Goal: Task Accomplishment & Management: Manage account settings

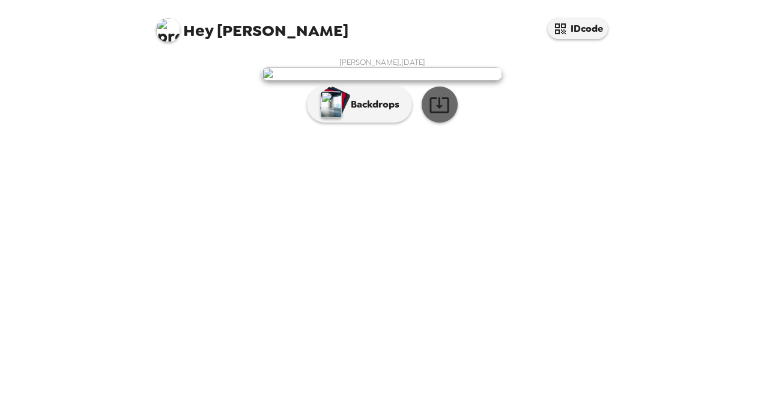
click at [435, 113] on icon "button" at bounding box center [439, 105] width 19 height 16
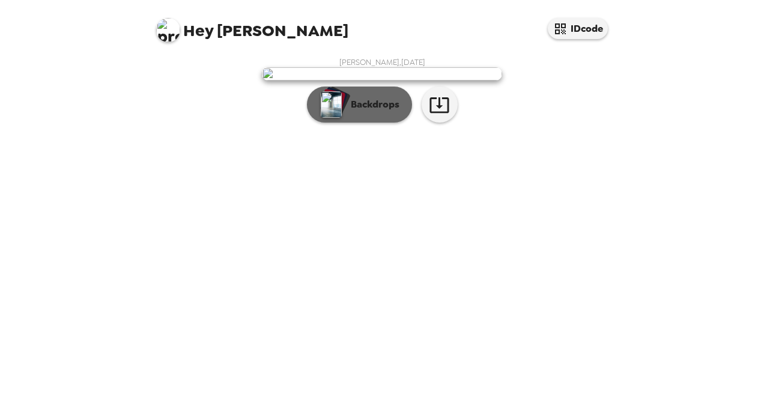
click at [359, 123] on button "Backdrops" at bounding box center [359, 105] width 105 height 36
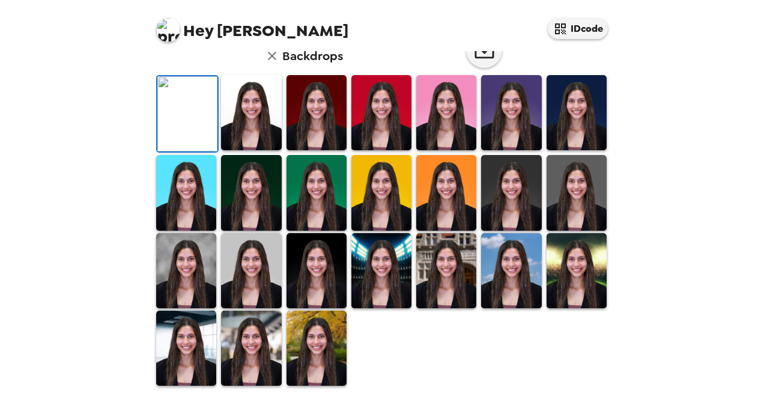
scroll to position [319, 0]
click at [240, 281] on img at bounding box center [251, 270] width 60 height 75
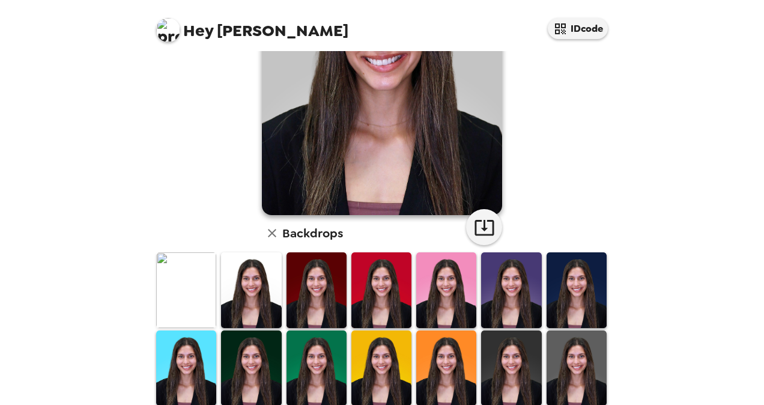
scroll to position [0, 0]
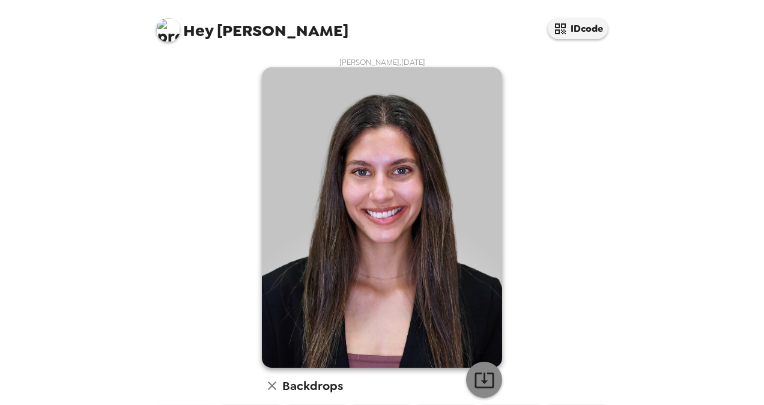
click at [484, 389] on icon "button" at bounding box center [484, 379] width 21 height 21
